Goal: Task Accomplishment & Management: Manage account settings

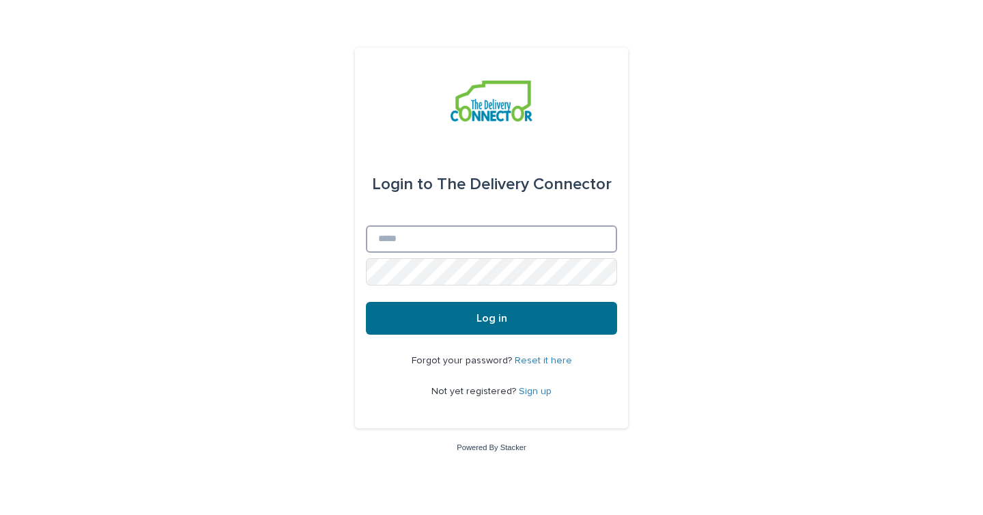
type input "**********"
click at [472, 318] on button "Log in" at bounding box center [491, 318] width 251 height 33
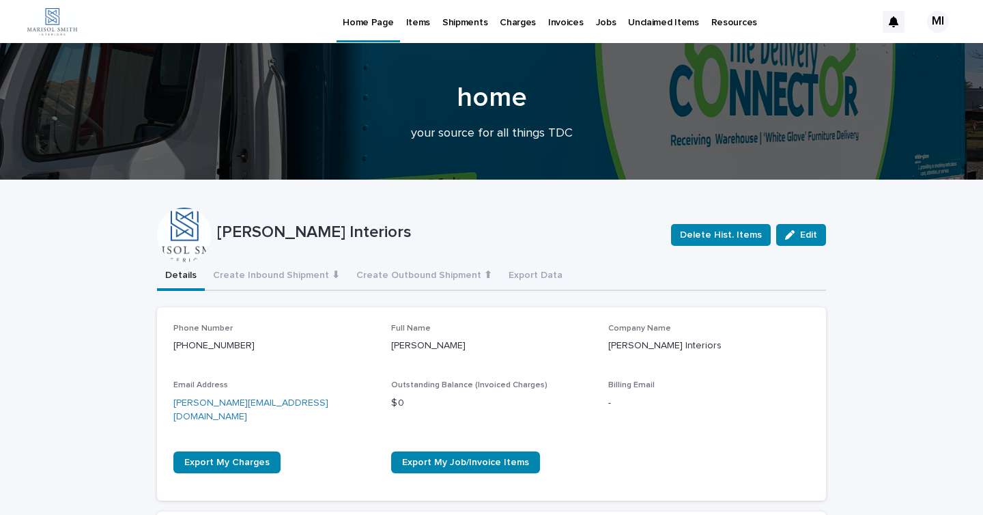
click at [402, 20] on div "Items" at bounding box center [418, 14] width 36 height 29
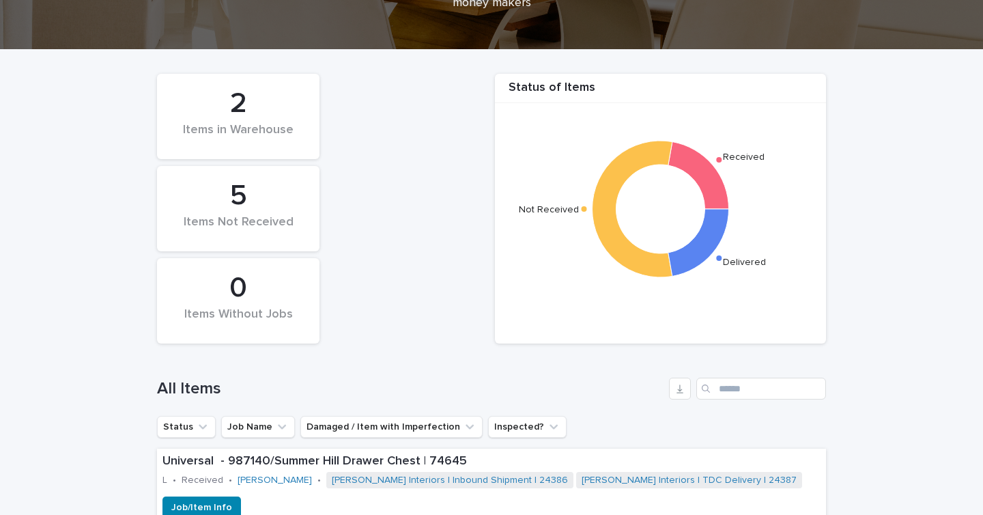
scroll to position [162, 0]
click at [247, 202] on div "5" at bounding box center [238, 197] width 116 height 34
click at [235, 198] on div "5" at bounding box center [238, 197] width 116 height 34
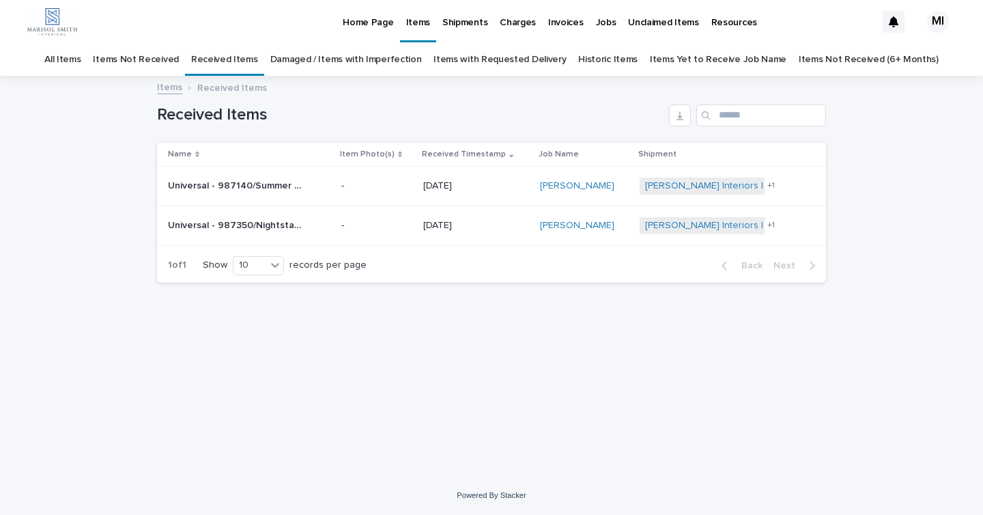
click at [178, 61] on link "Items Not Received" at bounding box center [135, 60] width 85 height 32
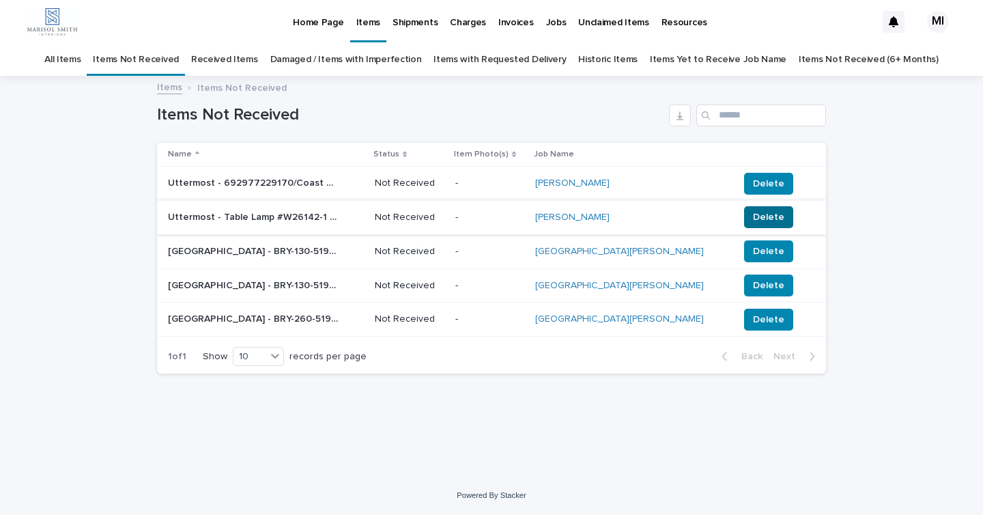
click at [753, 218] on span "Delete" at bounding box center [768, 217] width 31 height 14
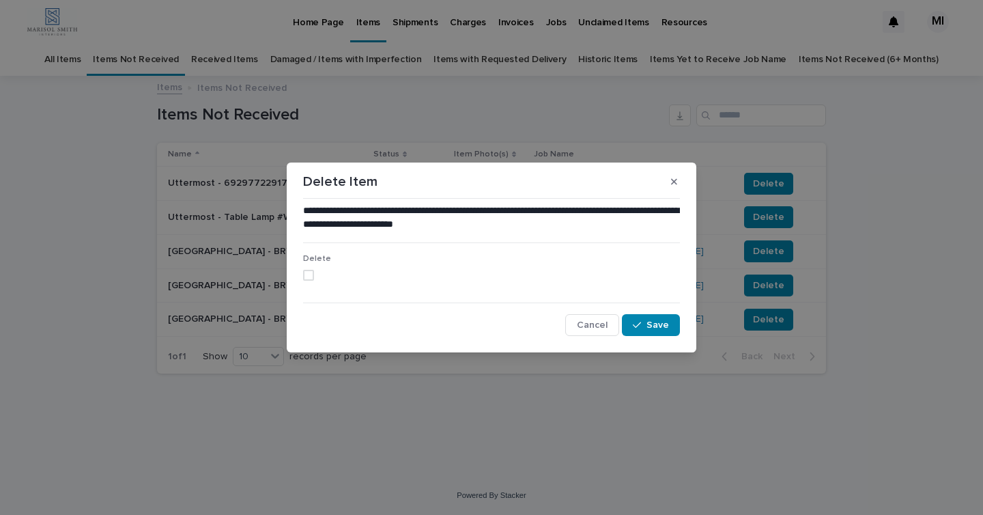
click at [310, 271] on span at bounding box center [308, 275] width 11 height 11
click at [668, 322] on span "Save" at bounding box center [658, 325] width 23 height 10
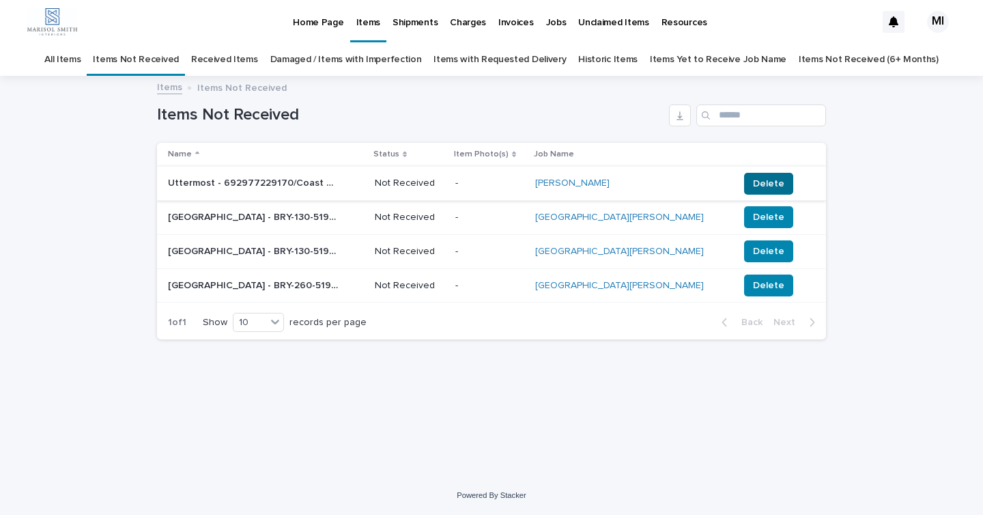
click at [753, 178] on span "Delete" at bounding box center [768, 184] width 31 height 14
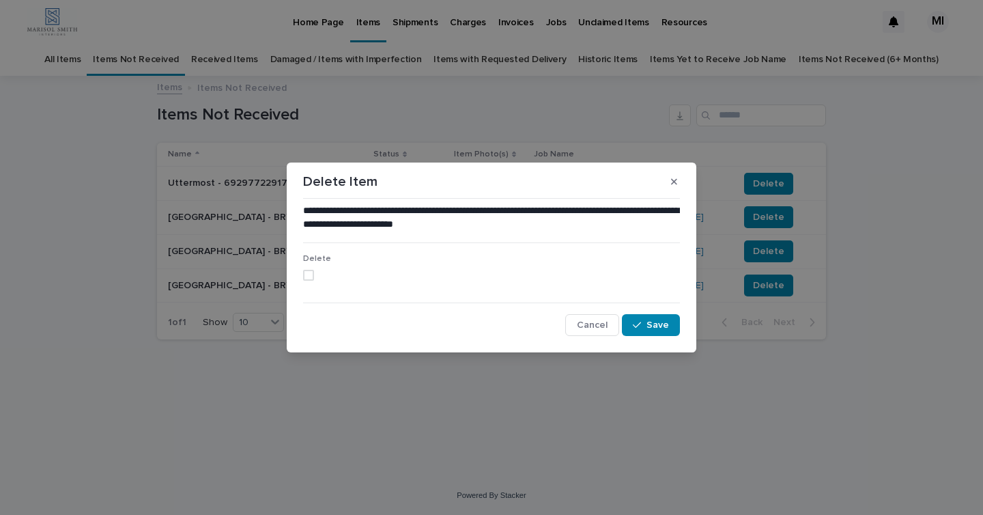
click at [307, 275] on span at bounding box center [308, 275] width 11 height 11
click at [662, 324] on span "Save" at bounding box center [658, 325] width 23 height 10
